Goal: Information Seeking & Learning: Find specific fact

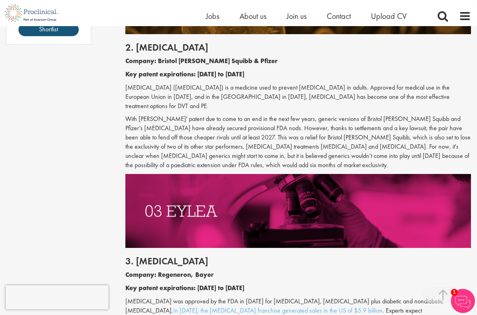
scroll to position [777, 0]
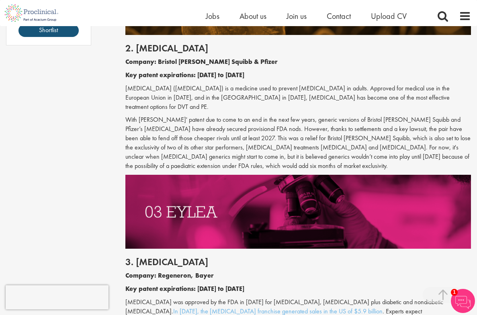
click at [160, 47] on h2 "2. [MEDICAL_DATA]" at bounding box center [298, 48] width 346 height 10
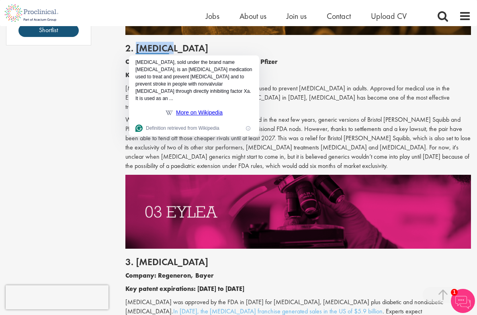
copy h2 "[MEDICAL_DATA]"
click at [307, 72] on p "Key patent expirations: [DATE] to [DATE]" at bounding box center [298, 75] width 346 height 9
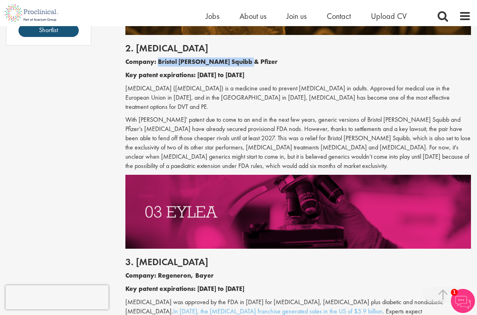
drag, startPoint x: 158, startPoint y: 63, endPoint x: 245, endPoint y: 63, distance: 87.2
click at [245, 62] on p "Company: Bristol [PERSON_NAME] Squibb & Pfizer" at bounding box center [298, 61] width 346 height 9
copy b "Bristol [PERSON_NAME] Squibb & Pfizer"
click at [146, 49] on h2 "2. [MEDICAL_DATA]" at bounding box center [298, 48] width 346 height 10
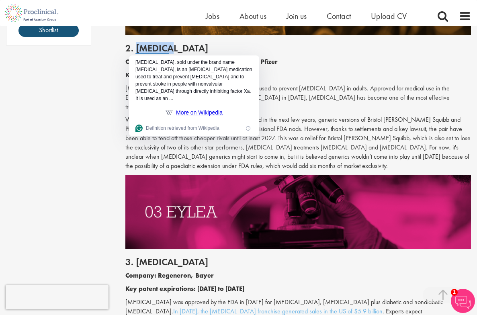
copy h2 "[MEDICAL_DATA]"
